Goal: Navigation & Orientation: Find specific page/section

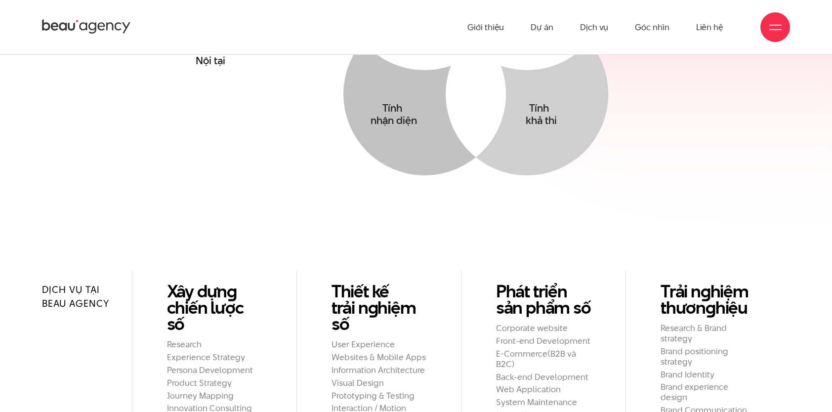
scroll to position [438, 0]
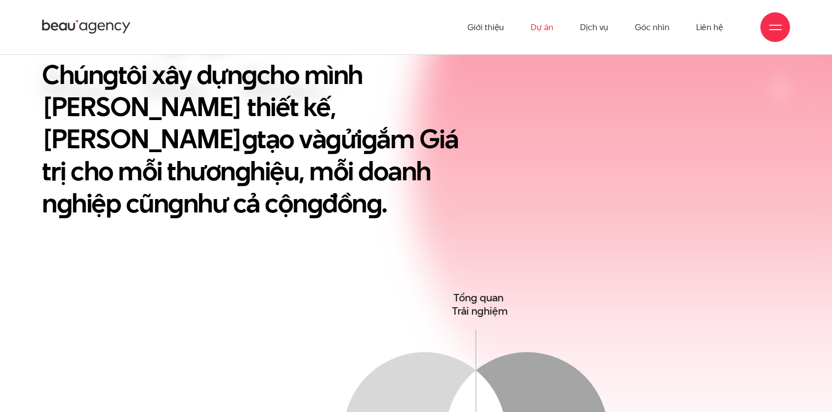
click at [537, 22] on link "Dự án" at bounding box center [541, 27] width 23 height 54
